Goal: Information Seeking & Learning: Learn about a topic

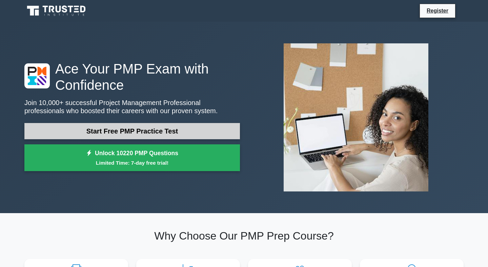
click at [161, 124] on link "Start Free PMP Practice Test" at bounding box center [132, 131] width 216 height 16
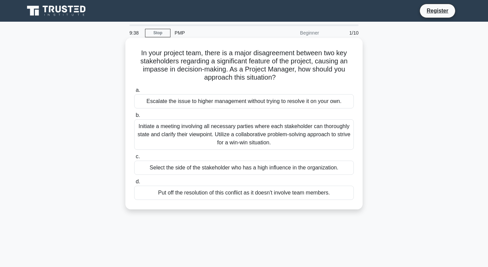
click at [175, 142] on div "Initiate a meeting involving all necessary parties where each stakeholder can t…" at bounding box center [244, 134] width 220 height 30
click at [134, 118] on input "b. Initiate a meeting involving all necessary parties where each stakeholder ca…" at bounding box center [134, 115] width 0 height 4
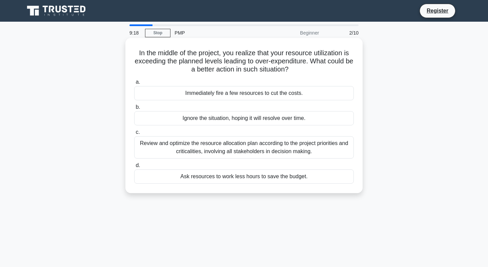
click at [183, 147] on div "Review and optimize the resource allocation plan according to the project prior…" at bounding box center [244, 147] width 220 height 22
click at [134, 135] on input "c. Review and optimize the resource allocation plan according to the project pr…" at bounding box center [134, 132] width 0 height 4
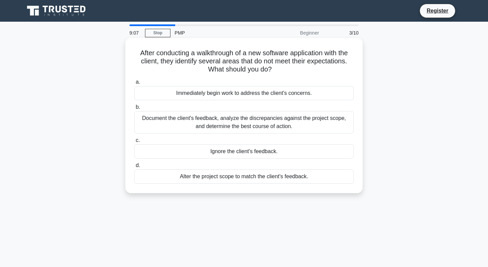
click at [265, 119] on div "Document the client's feedback, analyze the discrepancies against the project s…" at bounding box center [244, 122] width 220 height 22
click at [134, 109] on input "b. Document the client's feedback, analyze the discrepancies against the projec…" at bounding box center [134, 107] width 0 height 4
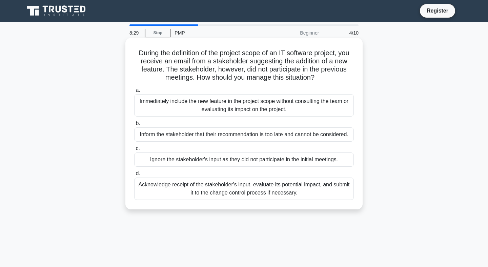
click at [217, 190] on div "Acknowledge receipt of the stakeholder's input, evaluate its potential impact, …" at bounding box center [244, 189] width 220 height 22
click at [134, 176] on input "d. Acknowledge receipt of the stakeholder's input, evaluate its potential impac…" at bounding box center [134, 173] width 0 height 4
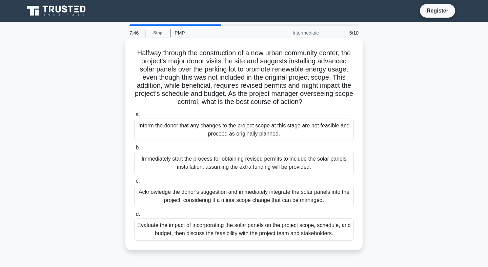
click at [217, 230] on div "Evaluate the impact of incorporating the solar panels on the project scope, sch…" at bounding box center [244, 229] width 220 height 22
click at [134, 217] on input "d. Evaluate the impact of incorporating the solar panels on the project scope, …" at bounding box center [134, 214] width 0 height 4
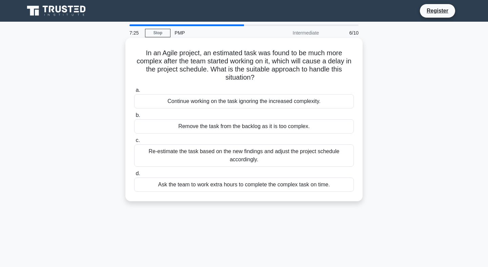
click at [207, 157] on div "Re-estimate the task based on the new findings and adjust the project schedule …" at bounding box center [244, 155] width 220 height 22
click at [134, 143] on input "c. Re-estimate the task based on the new findings and adjust the project schedu…" at bounding box center [134, 140] width 0 height 4
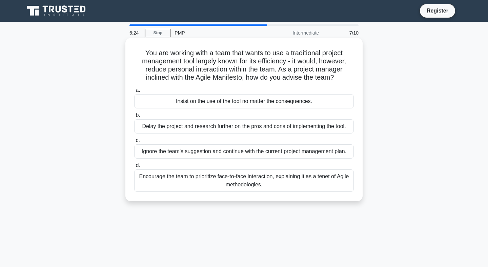
click at [204, 176] on div "Encourage the team to prioritize face-to-face interaction, explaining it as a t…" at bounding box center [244, 180] width 220 height 22
click at [134, 168] on input "d. Encourage the team to prioritize face-to-face interaction, explaining it as …" at bounding box center [134, 165] width 0 height 4
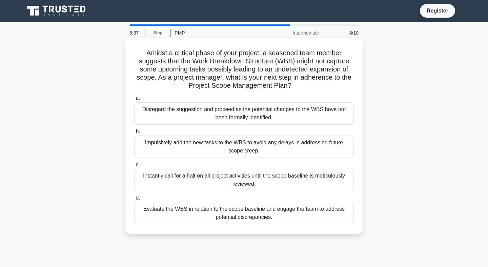
click at [187, 209] on div "Evaluate the WBS in relation to the scope baseline and engage the team to addre…" at bounding box center [244, 213] width 220 height 22
click at [134, 200] on input "d. Evaluate the WBS in relation to the scope baseline and engage the team to ad…" at bounding box center [134, 198] width 0 height 4
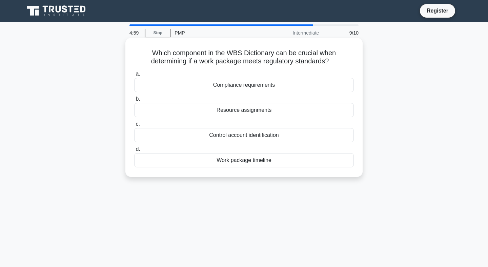
drag, startPoint x: 317, startPoint y: 62, endPoint x: 133, endPoint y: 54, distance: 184.5
click at [134, 56] on h5 "Which component in the WBS Dictionary can be crucial when determining if a work…" at bounding box center [244, 57] width 221 height 17
copy h5 "Which component in the WBS Dictionary can be crucial when determining if a work…"
drag, startPoint x: 278, startPoint y: 159, endPoint x: 201, endPoint y: 77, distance: 112.4
click at [201, 77] on div "a. Compliance requirements b. Resource assignments" at bounding box center [244, 118] width 228 height 100
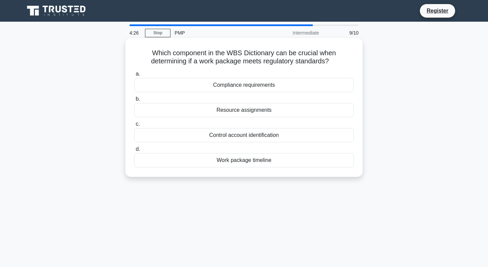
copy div "Compliance requirements b. Resource assignments c. Control account identificati…"
click at [281, 94] on div "a. Compliance requirements b. Resource assignments" at bounding box center [244, 118] width 228 height 100
click at [258, 90] on div "Compliance requirements" at bounding box center [244, 85] width 220 height 14
click at [134, 76] on input "a. Compliance requirements" at bounding box center [134, 74] width 0 height 4
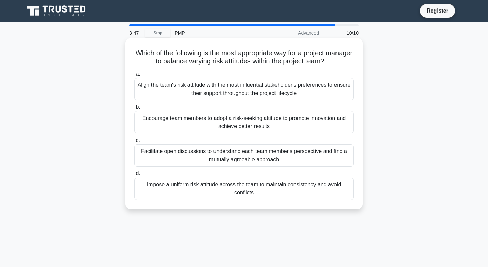
click at [215, 153] on div "Facilitate open discussions to understand each team member's perspective and fi…" at bounding box center [244, 155] width 220 height 22
click at [134, 143] on input "c. Facilitate open discussions to understand each team member's perspective and…" at bounding box center [134, 140] width 0 height 4
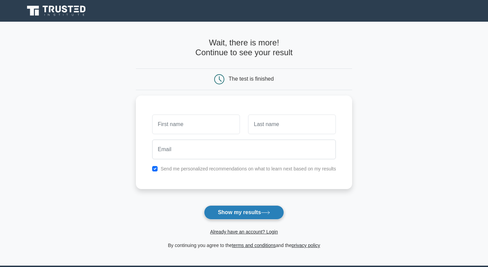
click at [246, 211] on button "Show my results" at bounding box center [244, 212] width 80 height 14
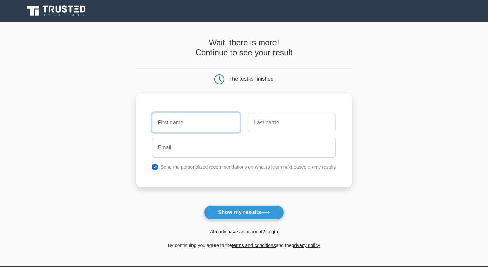
click at [199, 121] on input "text" at bounding box center [196, 123] width 88 height 20
type input "[PERSON_NAME]"
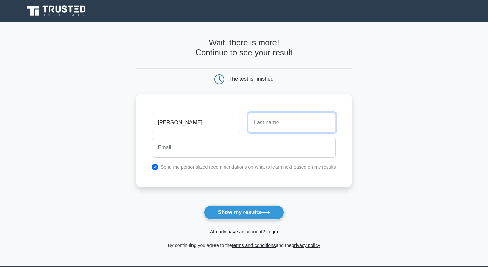
click at [262, 129] on input "text" at bounding box center [292, 123] width 88 height 20
type input "C"
type input "V"
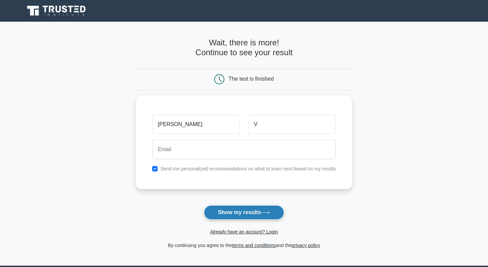
click at [252, 207] on button "Show my results" at bounding box center [244, 212] width 80 height 14
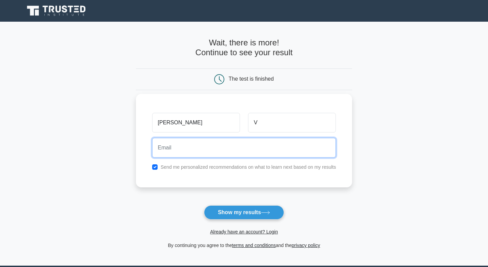
click at [207, 151] on input "email" at bounding box center [244, 148] width 184 height 20
type input "harishgotour@gmail.com"
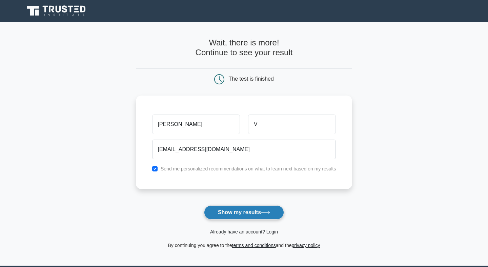
click at [241, 215] on button "Show my results" at bounding box center [244, 212] width 80 height 14
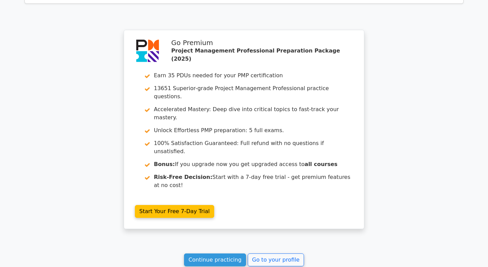
scroll to position [1182, 0]
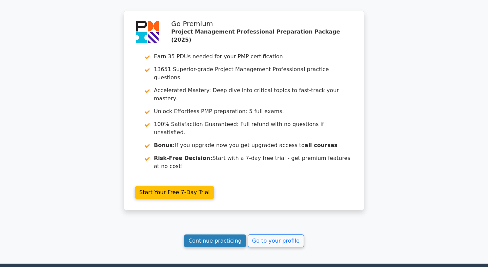
click at [223, 234] on link "Continue practicing" at bounding box center [215, 240] width 62 height 13
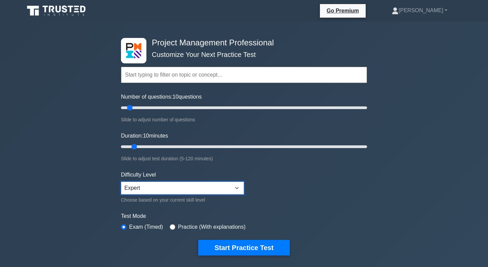
click at [227, 187] on select "Beginner Intermediate Expert" at bounding box center [182, 188] width 123 height 13
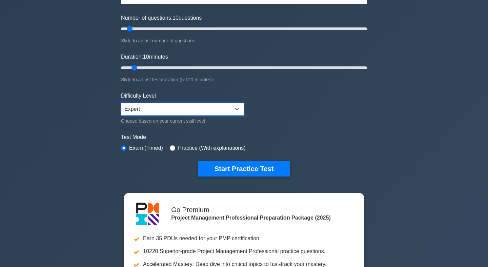
scroll to position [83, 0]
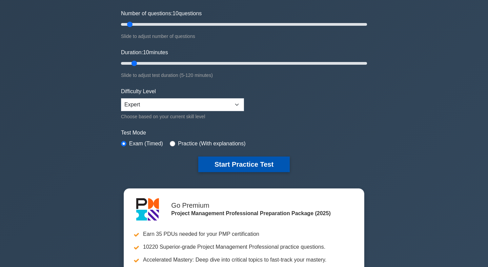
click at [260, 169] on button "Start Practice Test" at bounding box center [243, 165] width 91 height 16
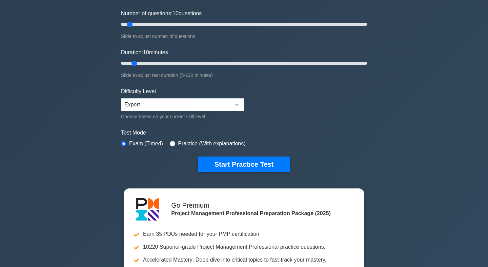
scroll to position [0, 0]
